Goal: Information Seeking & Learning: Learn about a topic

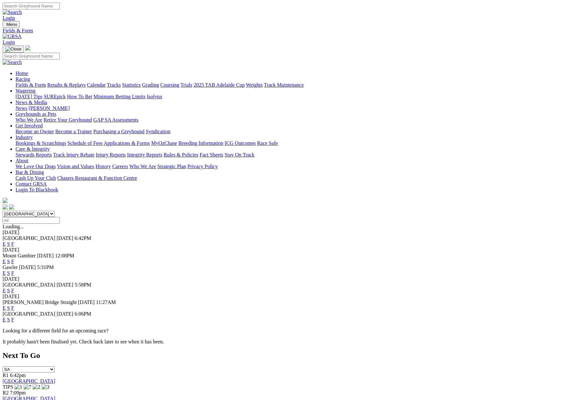
click at [14, 241] on link "F" at bounding box center [12, 243] width 3 height 5
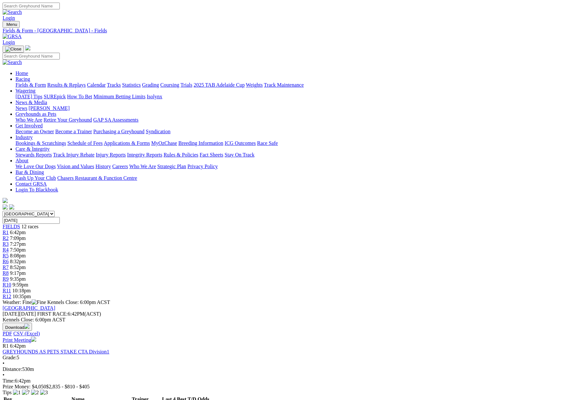
click at [86, 82] on link "Results & Replays" at bounding box center [66, 84] width 38 height 5
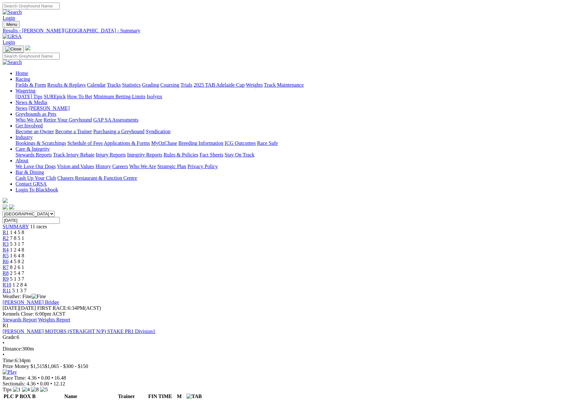
click at [37, 317] on link "Stewards Report" at bounding box center [20, 319] width 34 height 5
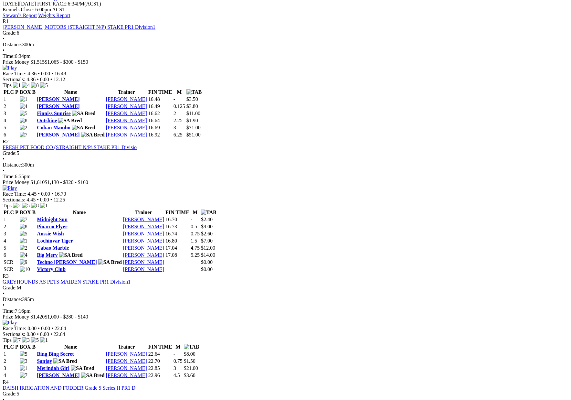
scroll to position [306, 0]
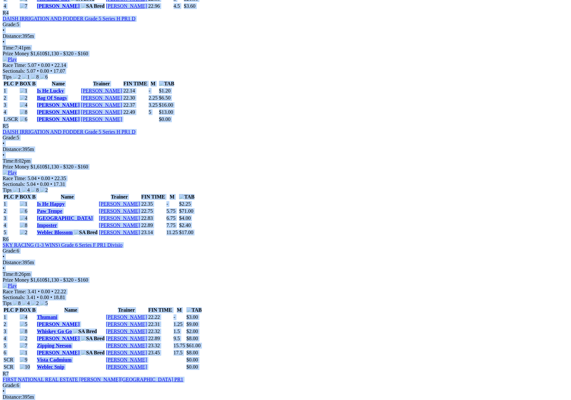
scroll to position [699, 0]
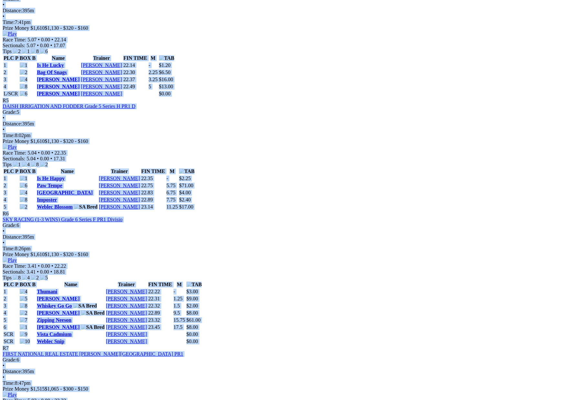
drag, startPoint x: 79, startPoint y: 141, endPoint x: 352, endPoint y: 334, distance: 334.8
click at [352, 334] on div "Weather: Fine [PERSON_NAME][GEOGRAPHIC_DATA] [DATE] FIRST RACE: 6:34PM(ACST) Ke…" at bounding box center [286, 249] width 566 height 1309
copy div "Loremi Dolors Ametcons 57 Adi 3282 ELITS DOEI: 3:43TE(INCI) Utlabor Etdol: 1:75…"
